Goal: Communication & Community: Answer question/provide support

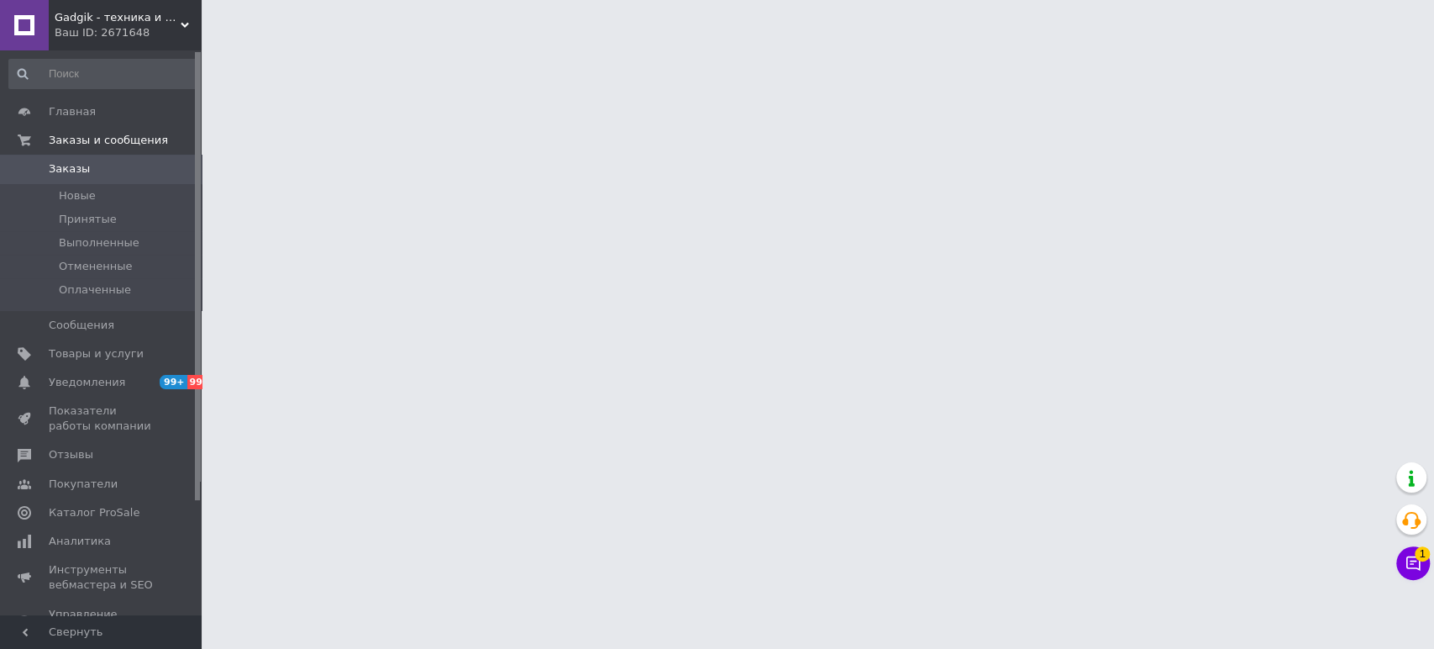
click at [1433, 42] on html "Gadgik - техника и аксессуары Ваш ID: 2671648 Сайт Gadgik - техника и аксессуар…" at bounding box center [717, 21] width 1434 height 42
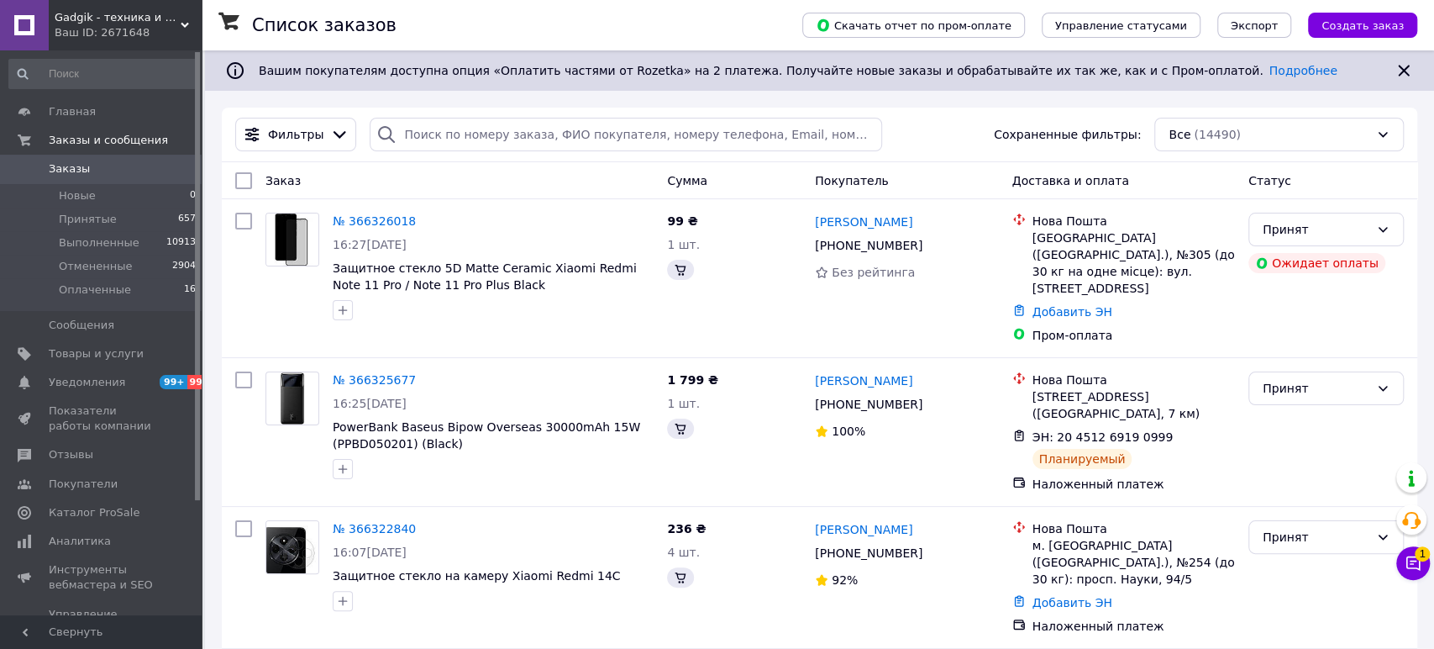
click at [1408, 566] on button "Чат с покупателем 1" at bounding box center [1414, 563] width 34 height 34
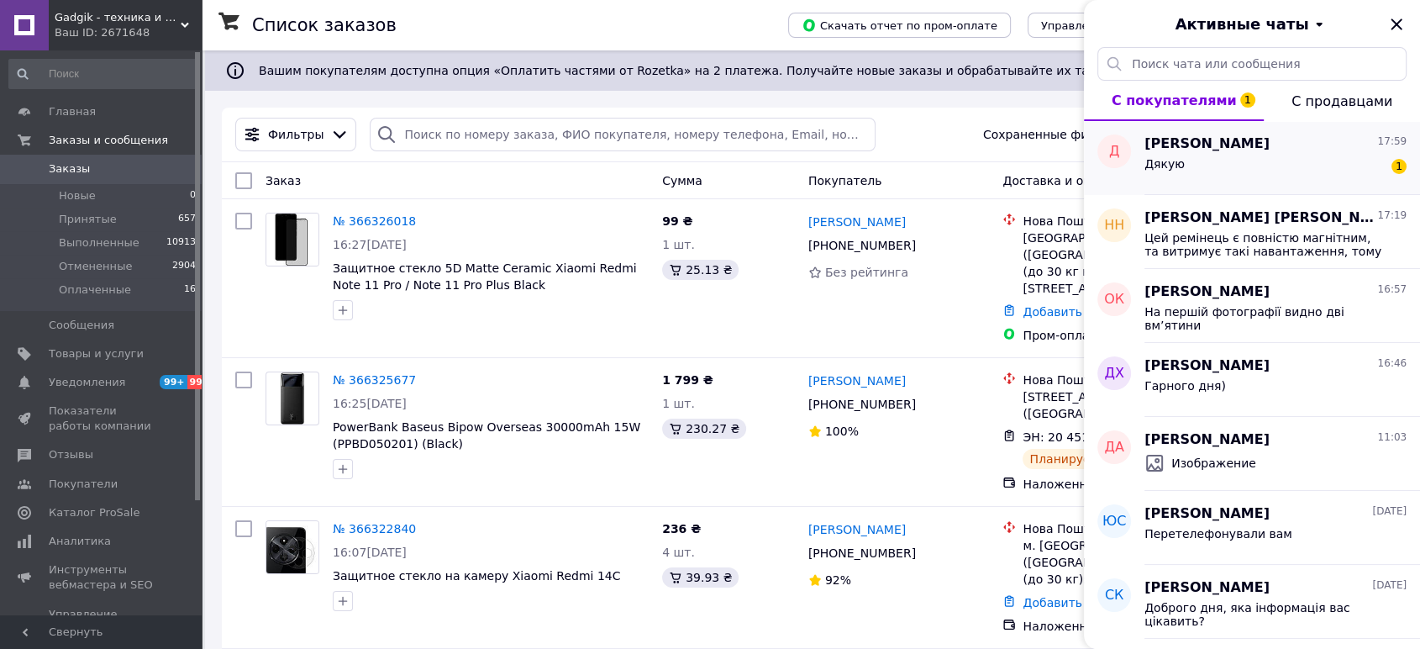
click at [1233, 168] on div "Дякую 1" at bounding box center [1276, 167] width 262 height 27
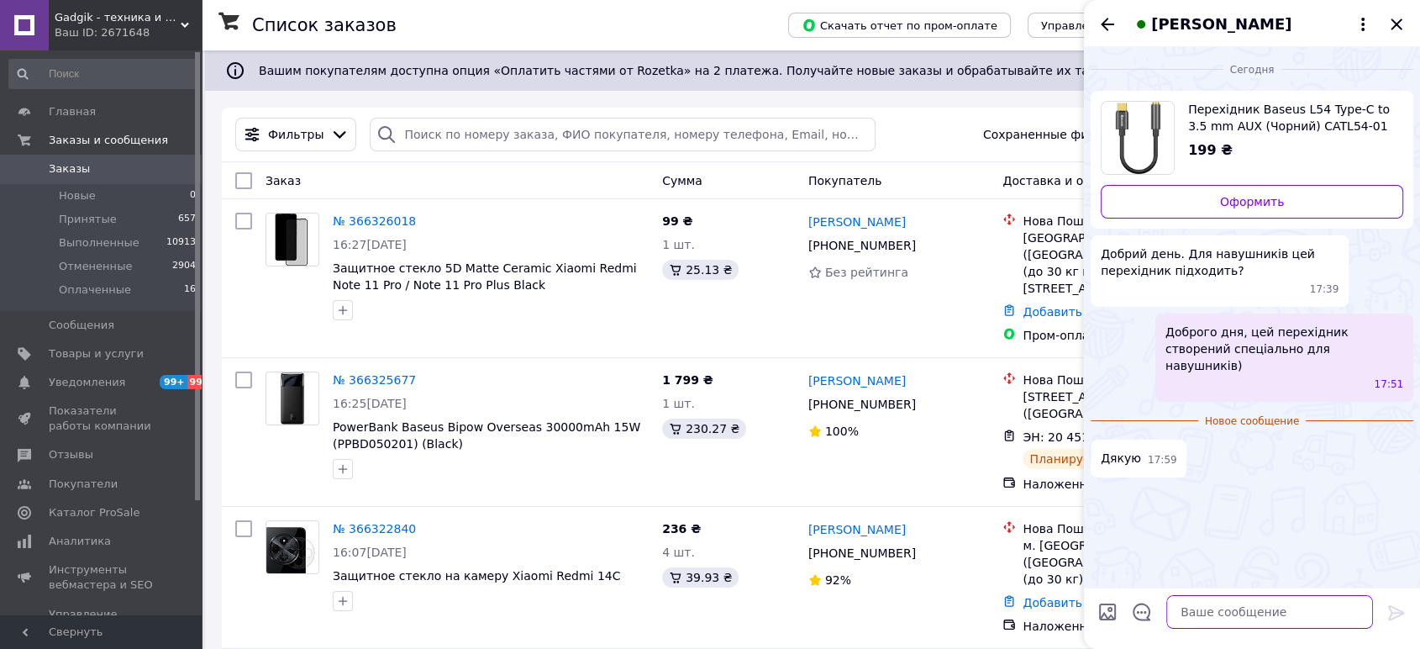
click at [1201, 609] on textarea at bounding box center [1269, 612] width 207 height 34
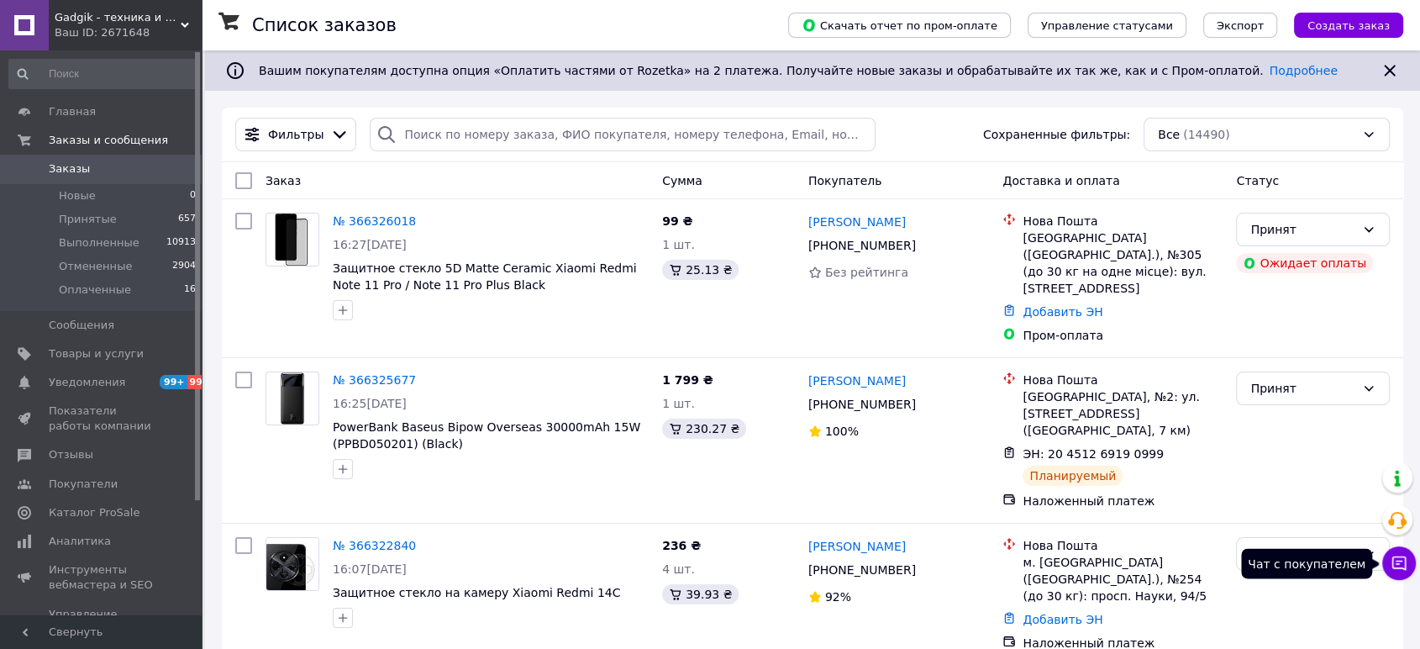
click at [1401, 556] on icon at bounding box center [1399, 563] width 17 height 17
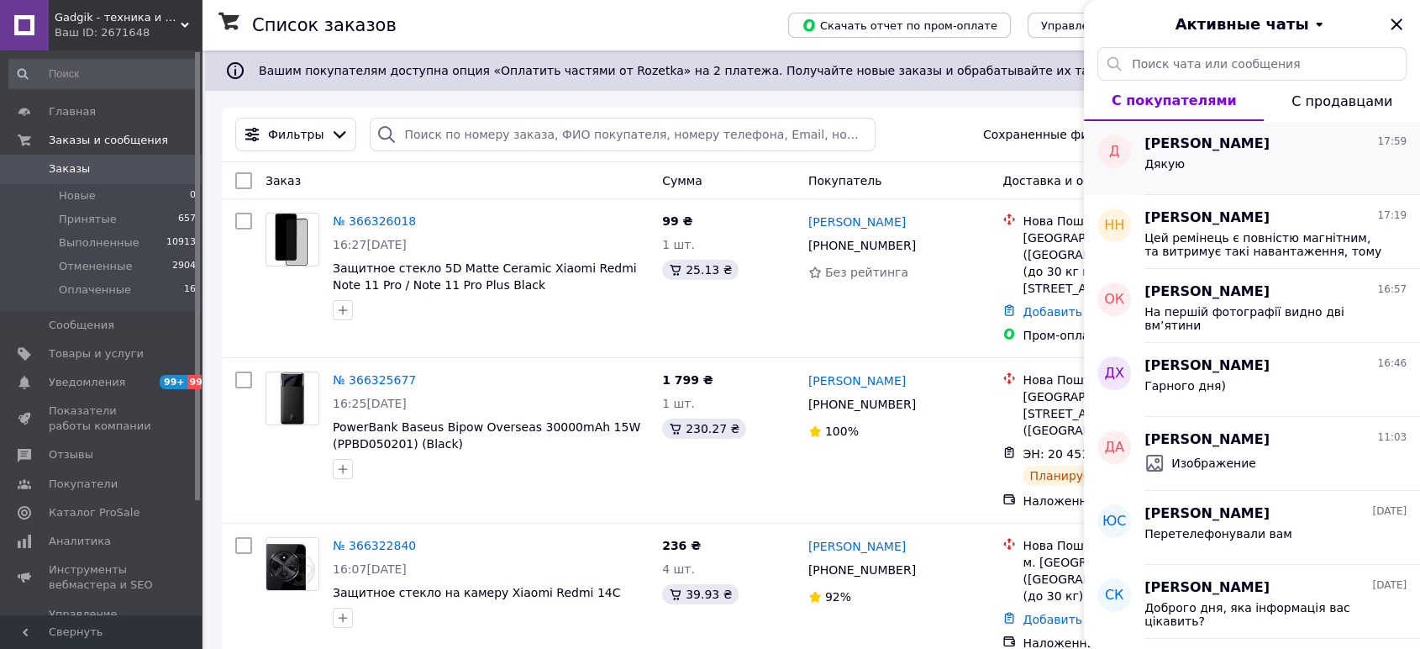
click at [1280, 180] on div "Дмитро Зуєв 17:59 Дякую" at bounding box center [1283, 158] width 276 height 74
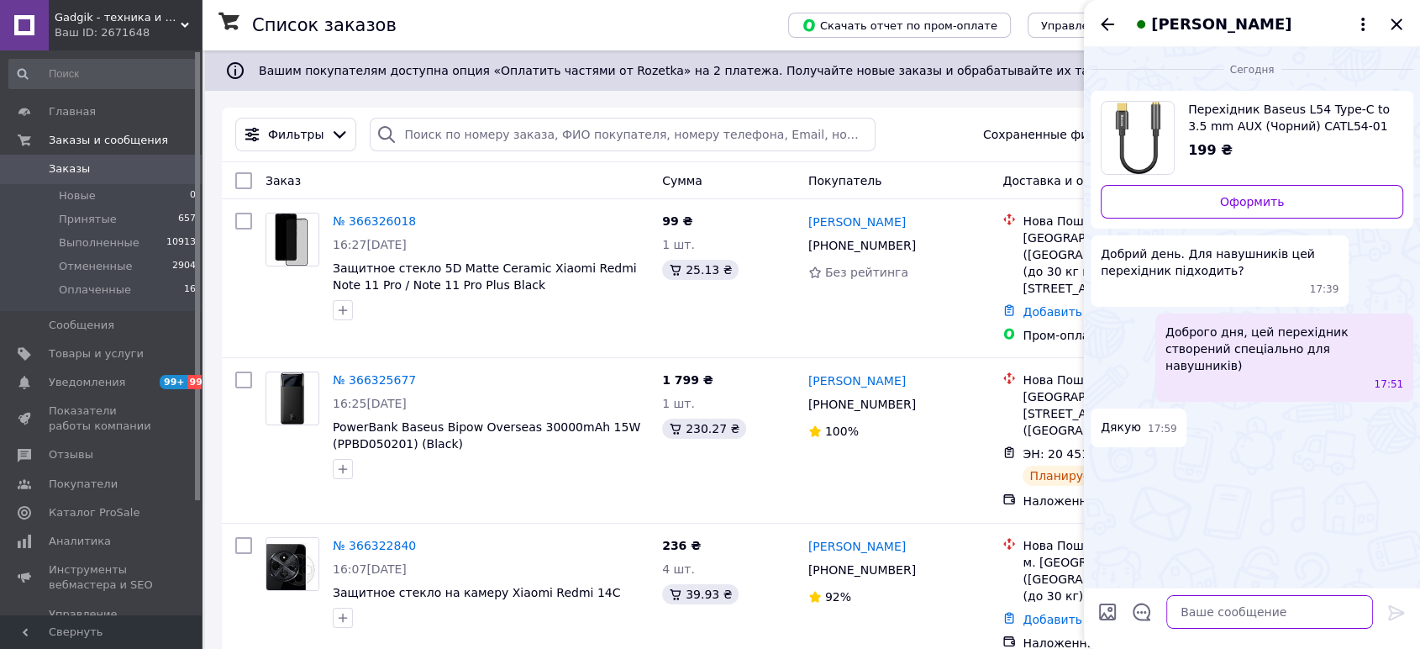
click at [1201, 615] on textarea at bounding box center [1269, 612] width 207 height 34
type textarea "Бажаєте оформити замовлення?"
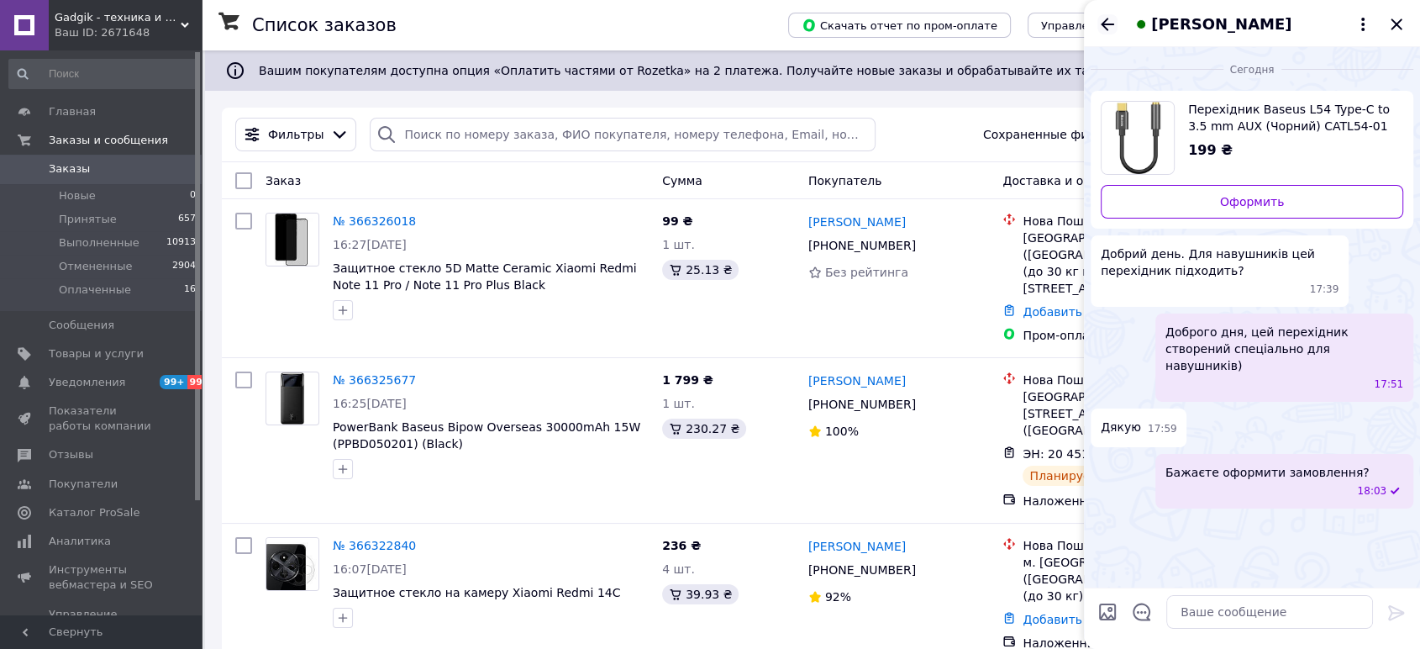
click at [1101, 20] on icon "Назад" at bounding box center [1107, 24] width 20 height 20
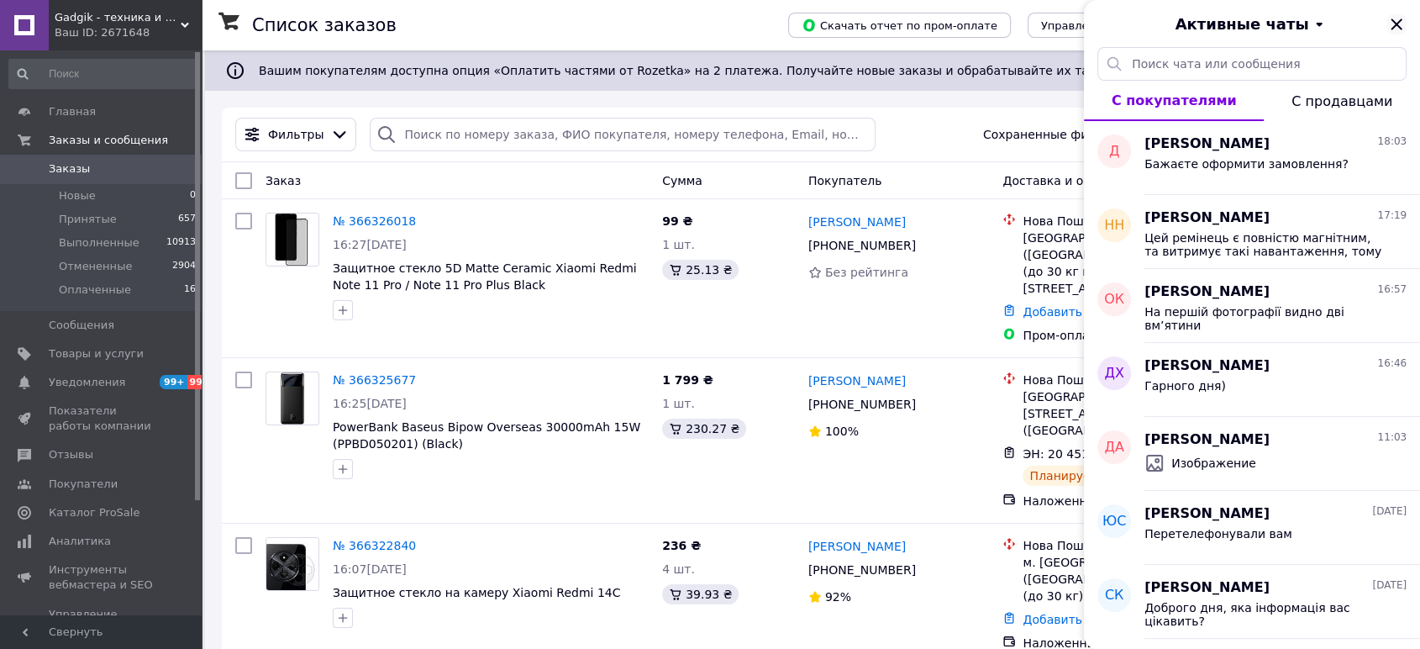
click at [1403, 24] on icon "Закрыть" at bounding box center [1397, 24] width 20 height 20
